Goal: Task Accomplishment & Management: Complete application form

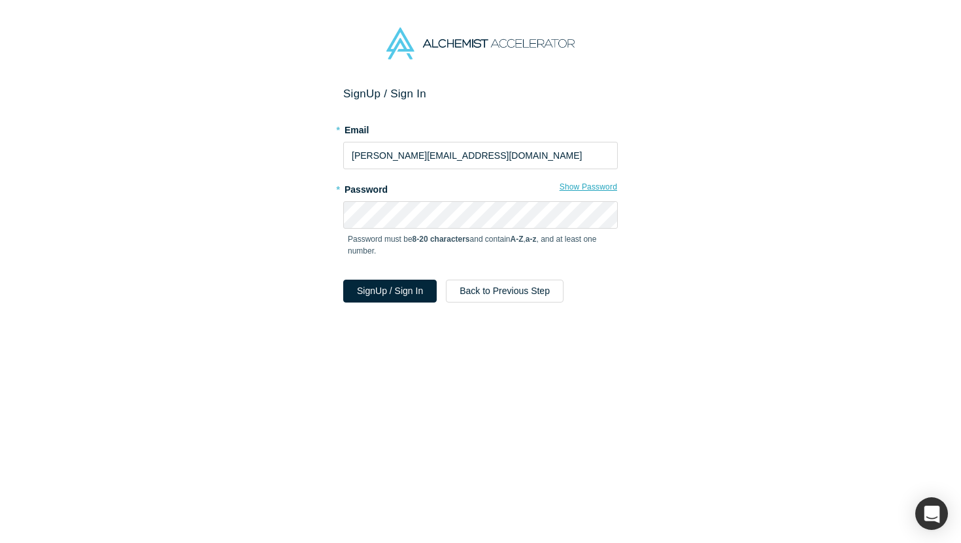
click at [606, 185] on button "Show Password" at bounding box center [588, 186] width 59 height 17
click at [606, 185] on button "Hide Password" at bounding box center [590, 186] width 56 height 17
click at [403, 290] on button "Sign Up / Sign In" at bounding box center [389, 291] width 93 height 23
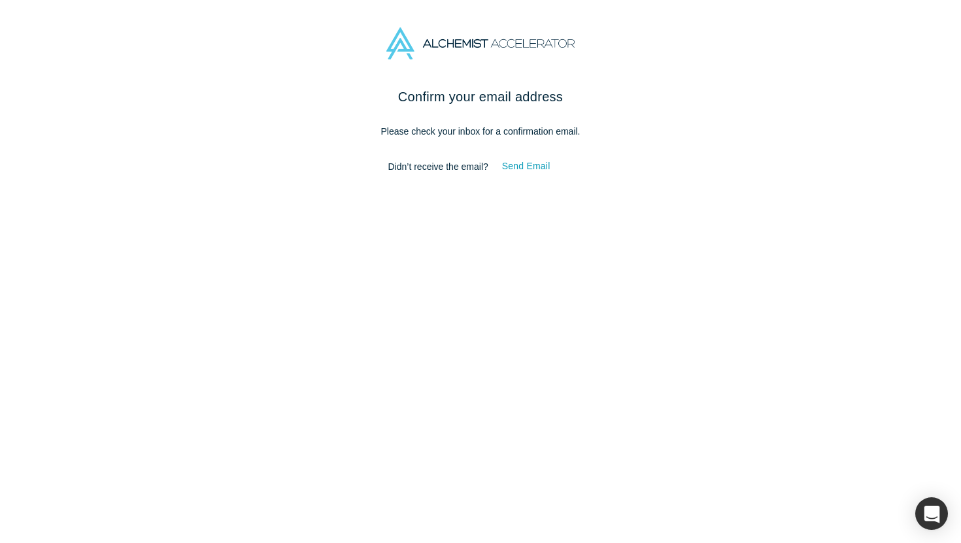
click at [286, 135] on p "Please check your inbox for a confirmation email." at bounding box center [480, 132] width 549 height 14
